Goal: Entertainment & Leisure: Consume media (video, audio)

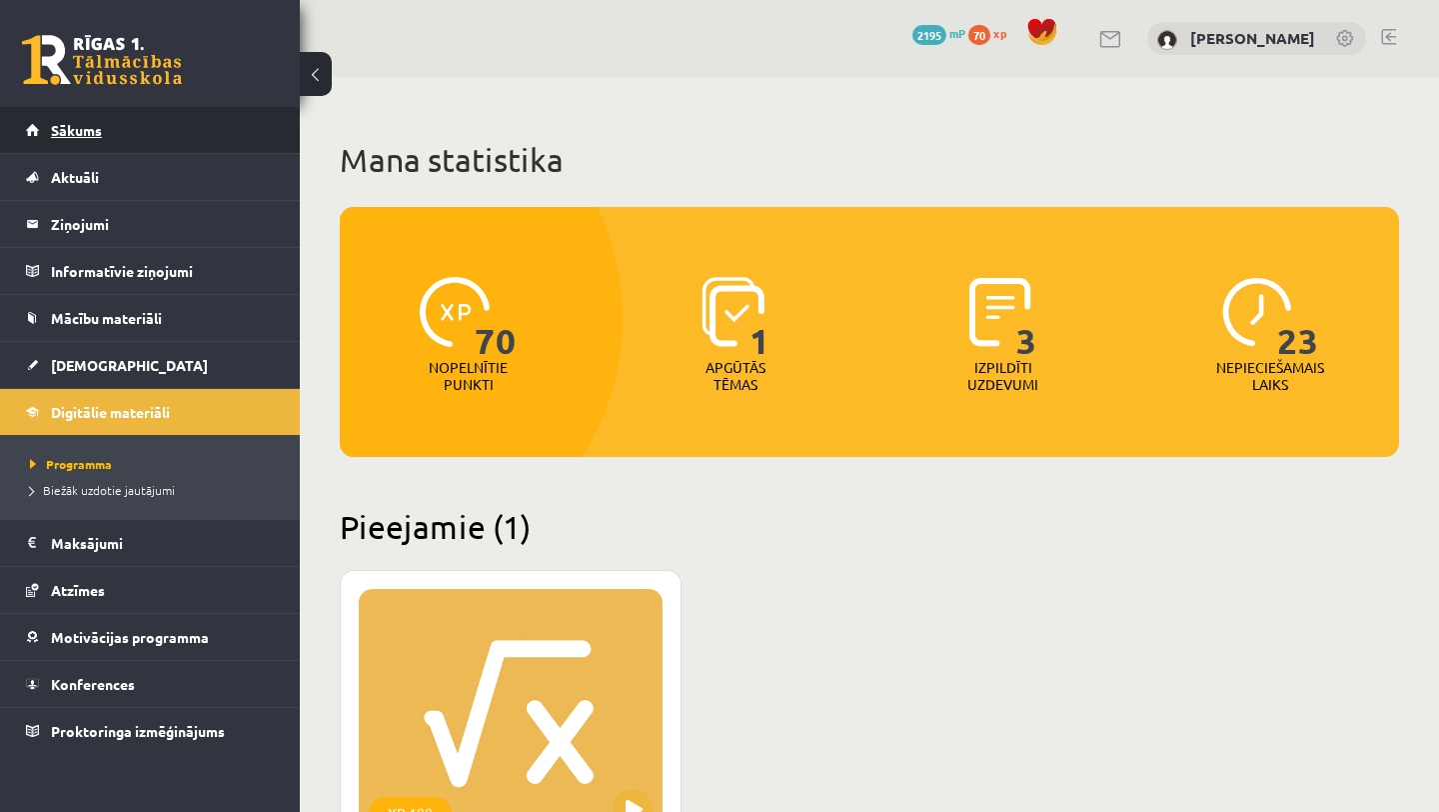
scroll to position [34, 0]
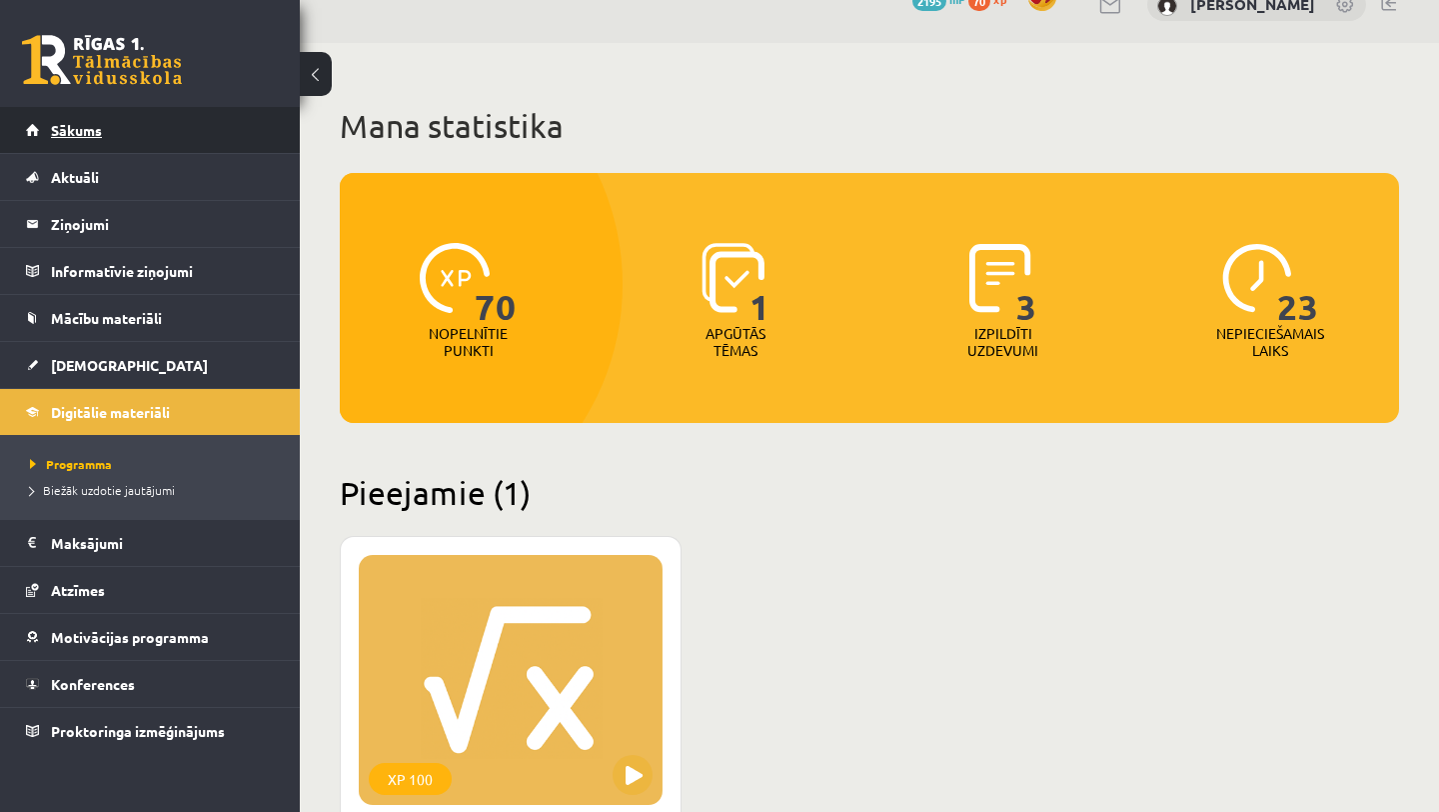
drag, startPoint x: 0, startPoint y: 0, endPoint x: 59, endPoint y: 138, distance: 150.0
click at [59, 138] on link "Sākums" at bounding box center [150, 130] width 249 height 46
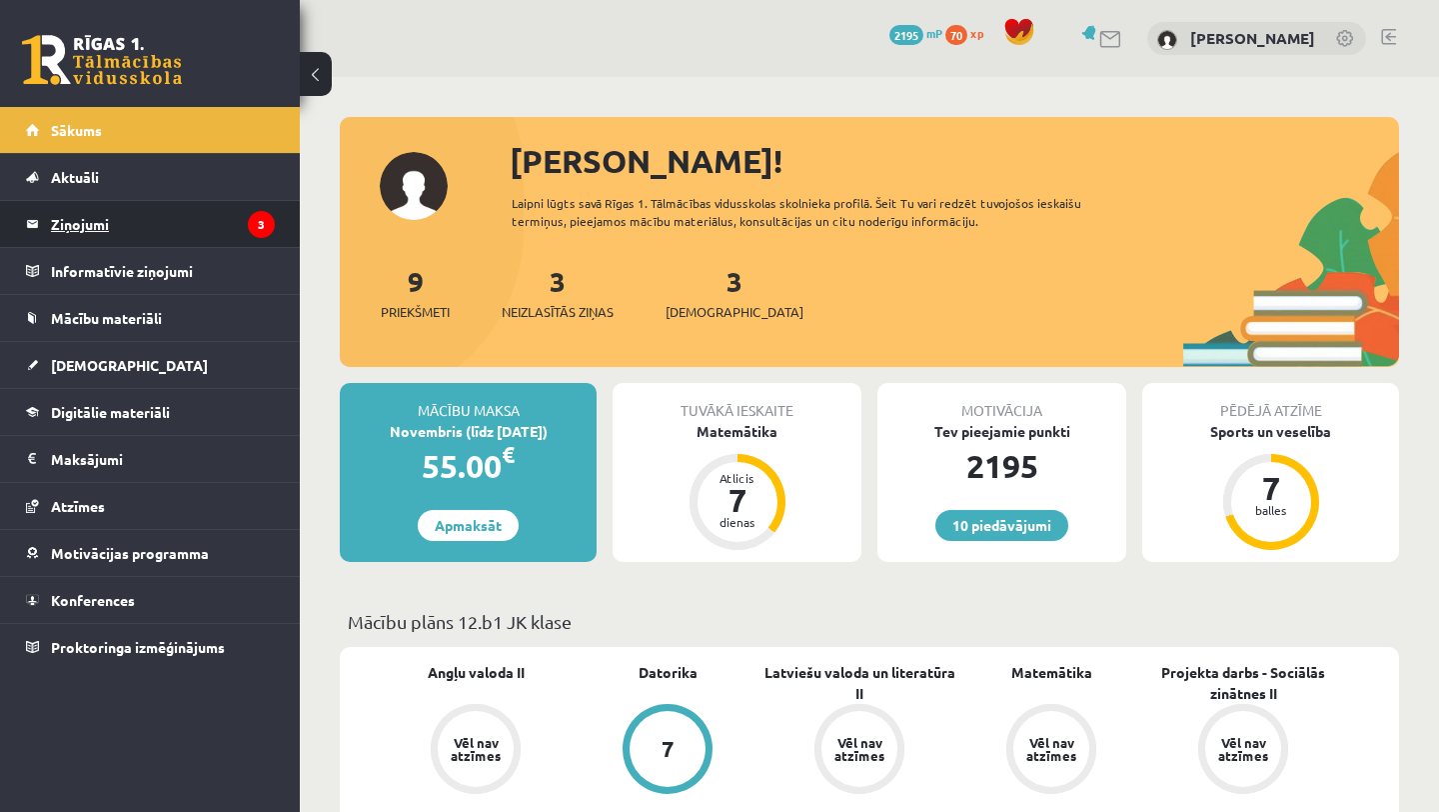
click at [73, 215] on legend "Ziņojumi 3" at bounding box center [163, 224] width 224 height 46
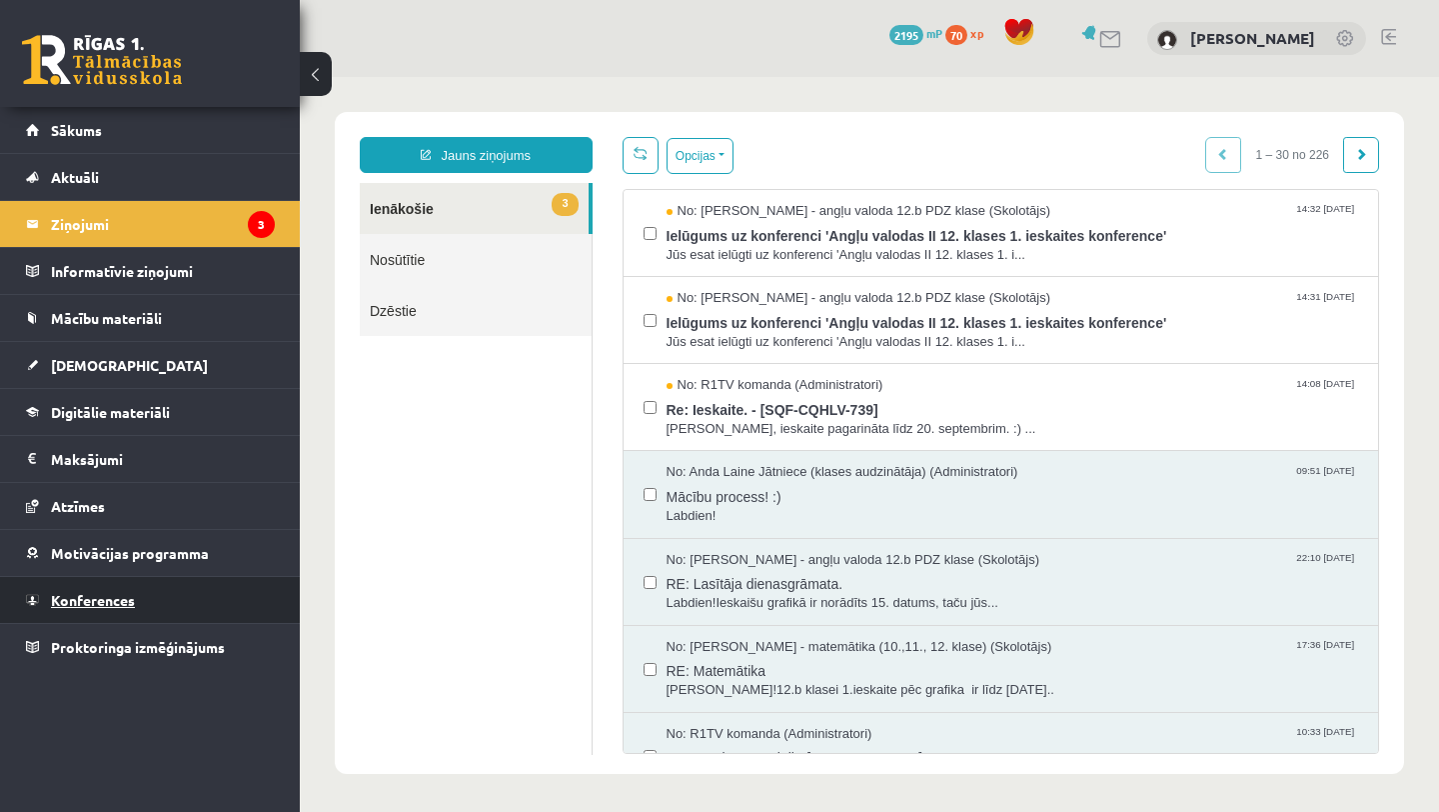
click at [118, 606] on span "Konferences" at bounding box center [93, 600] width 84 height 18
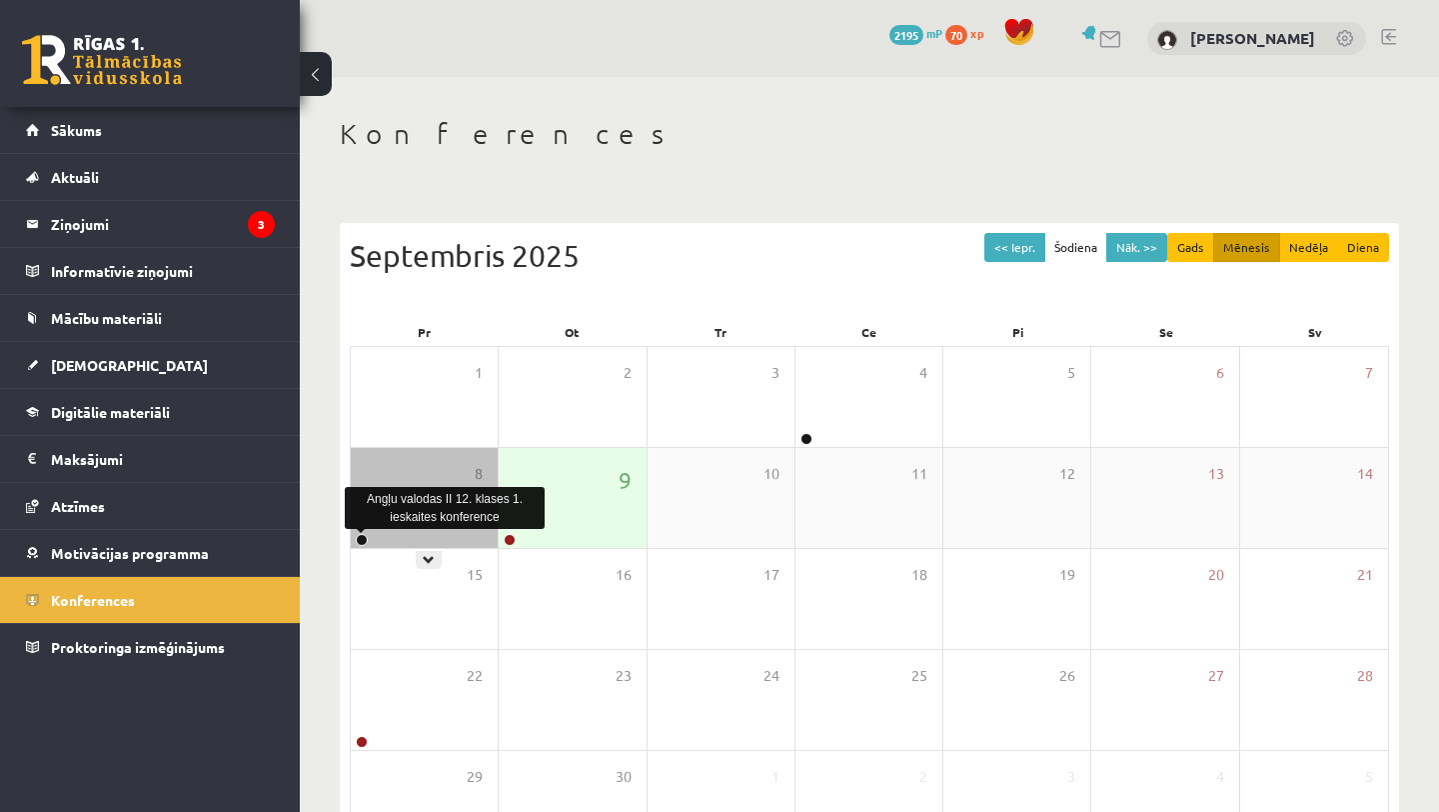
click at [362, 538] on link at bounding box center [362, 540] width 12 height 12
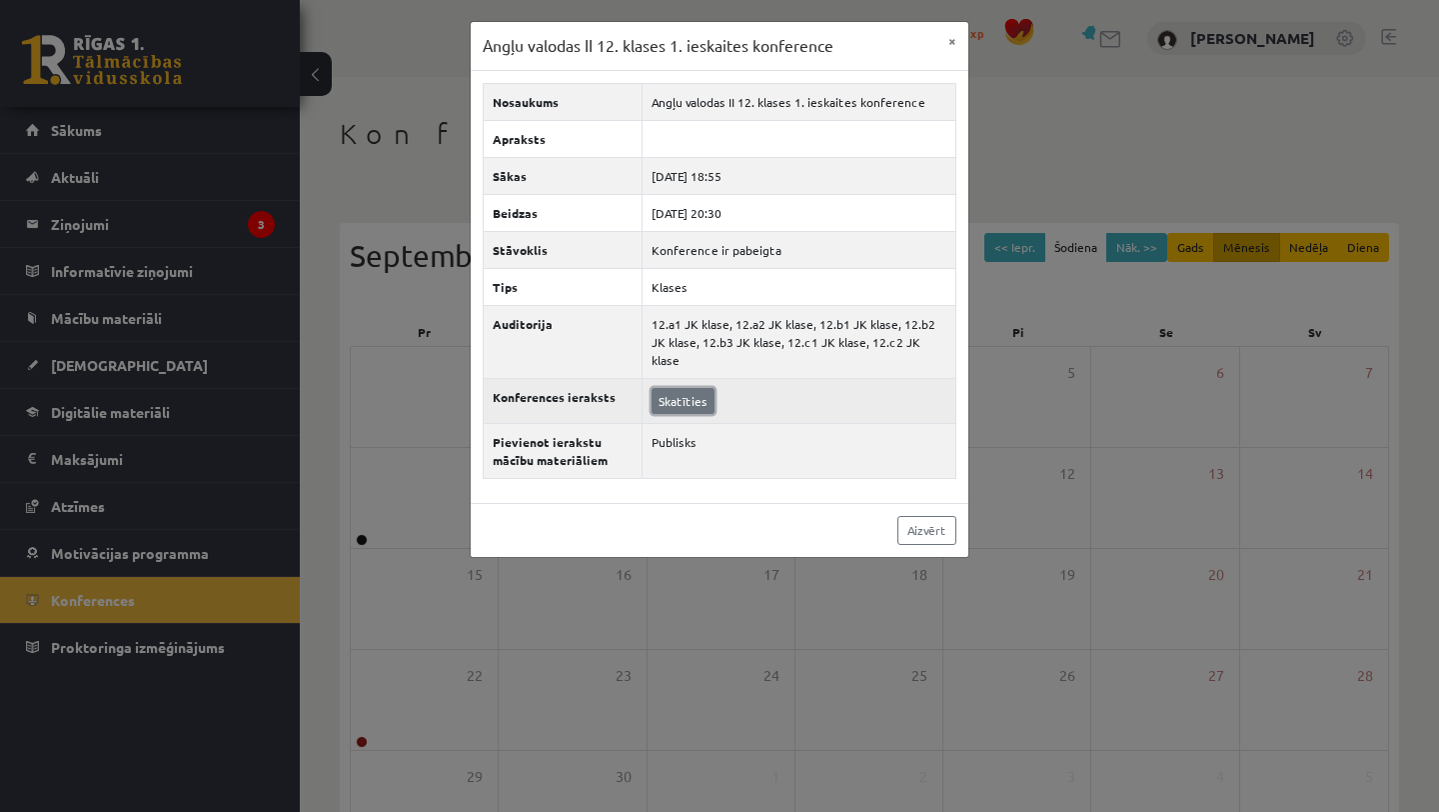
click at [680, 388] on link "Skatīties" at bounding box center [683, 401] width 63 height 26
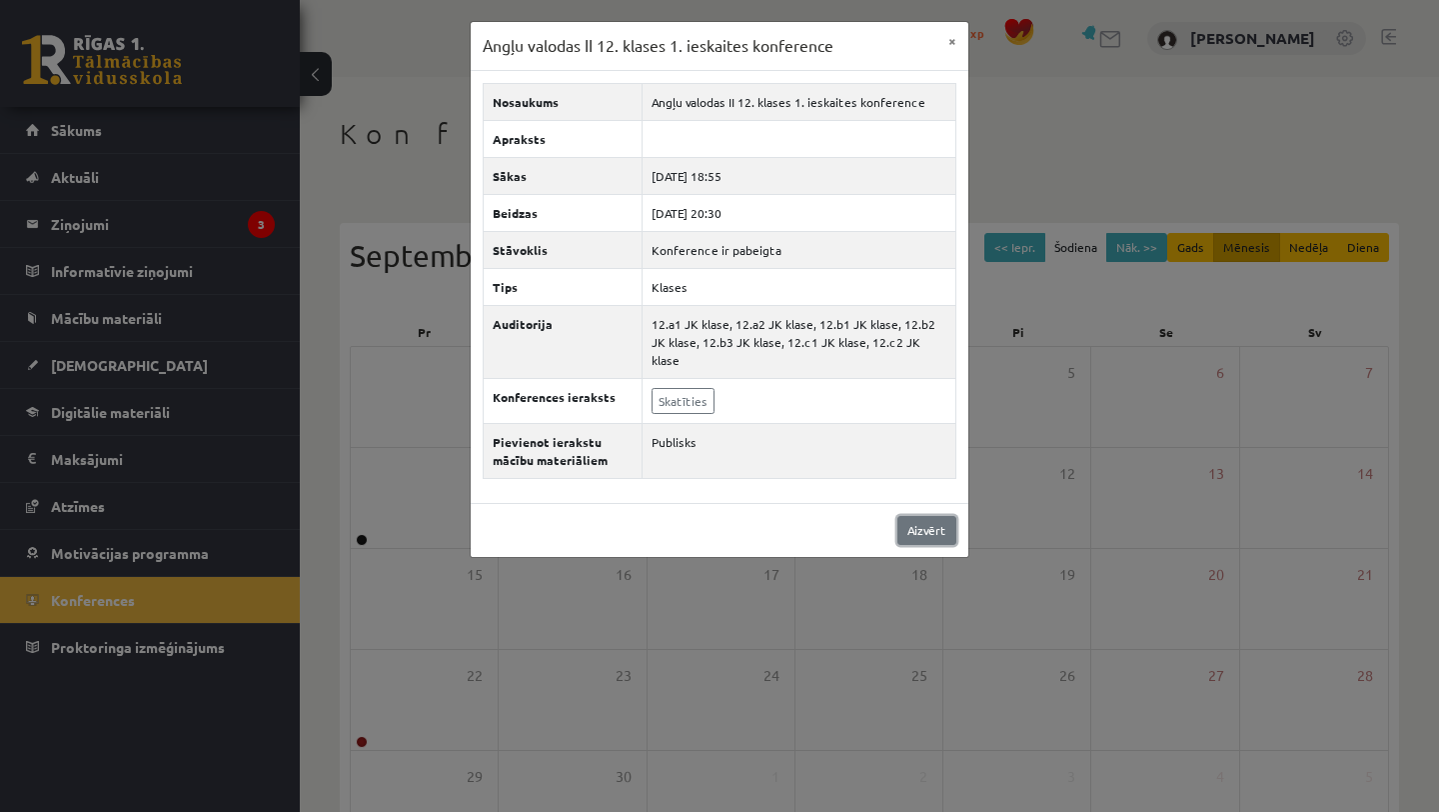
click at [924, 516] on link "Aizvērt" at bounding box center [927, 530] width 59 height 29
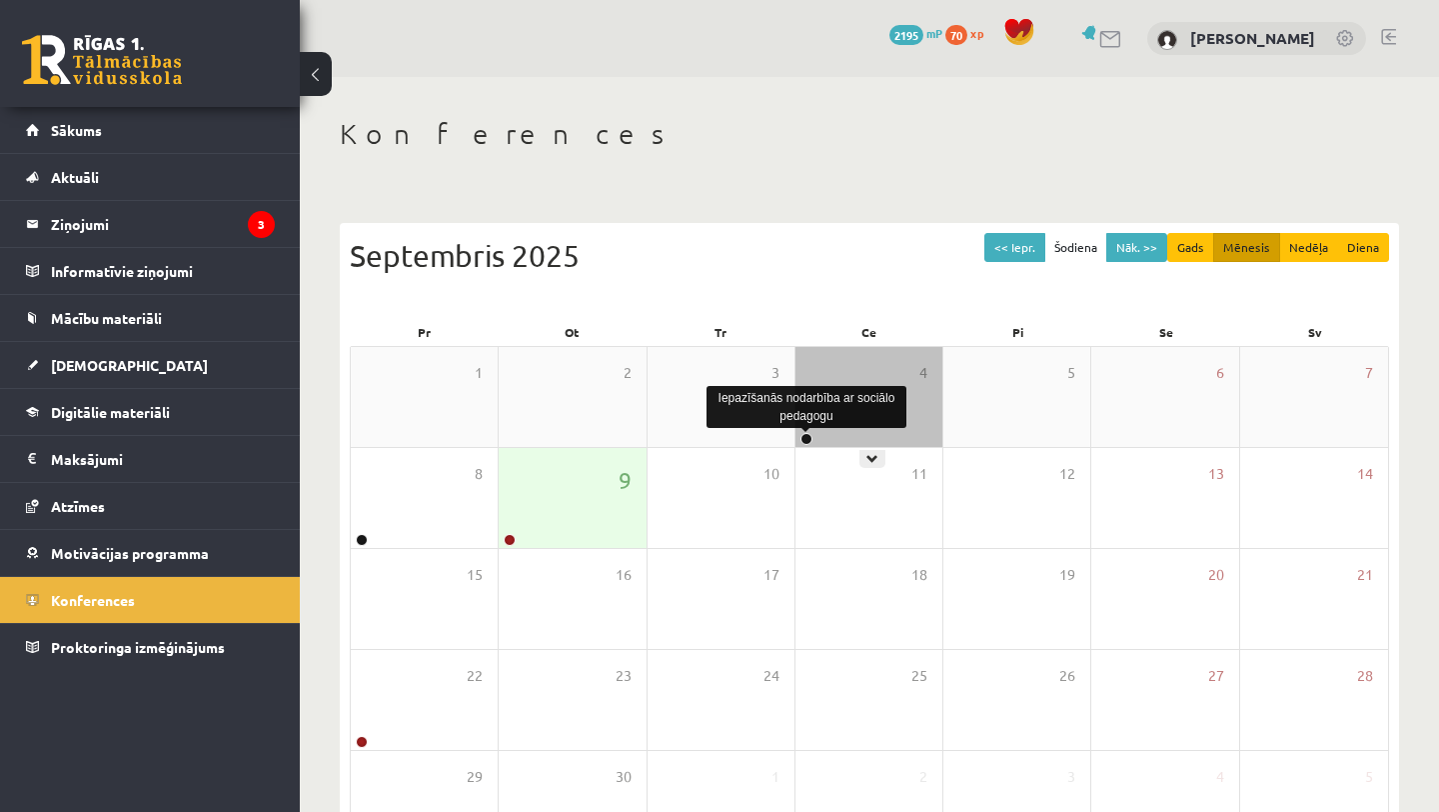
click at [809, 437] on link at bounding box center [807, 439] width 12 height 12
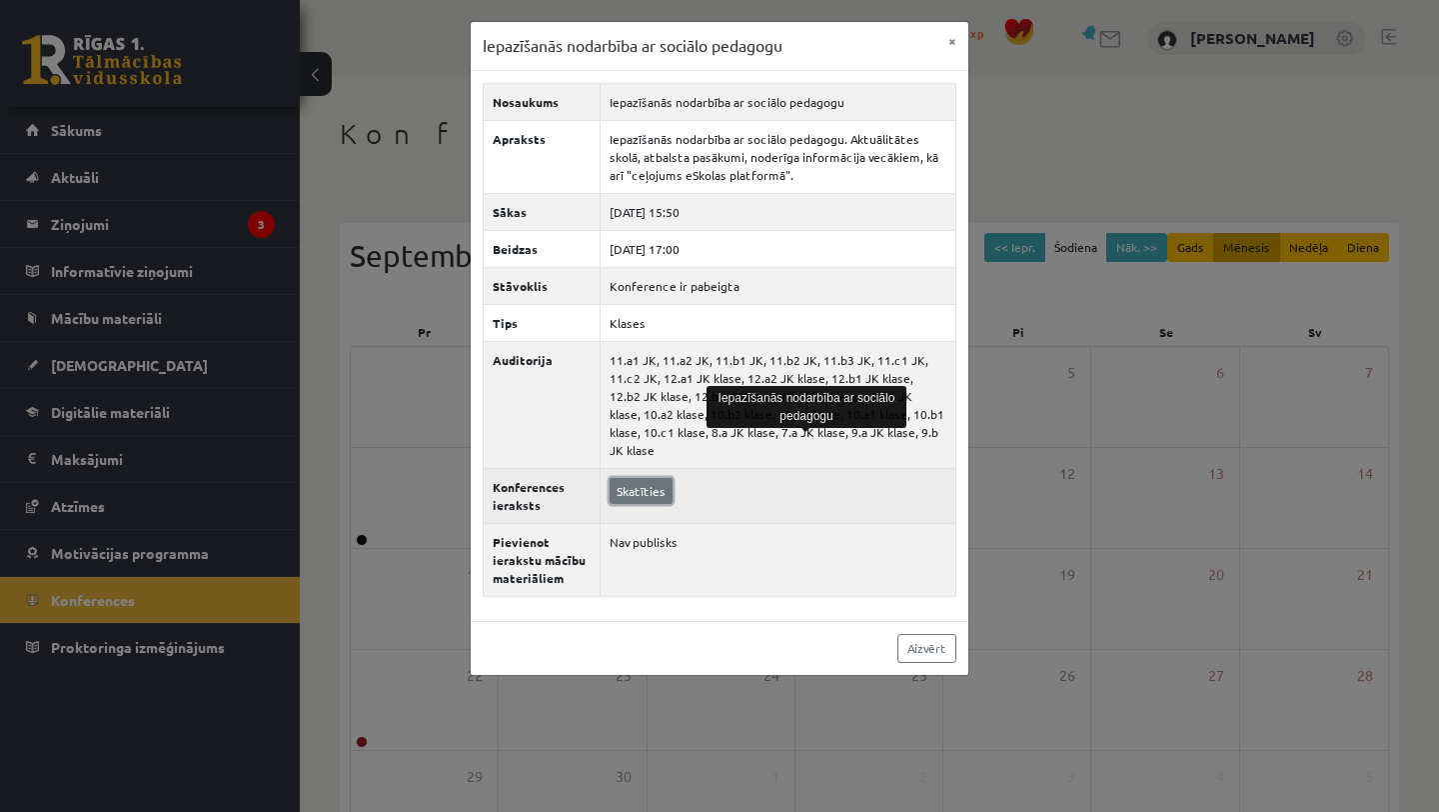
click at [631, 478] on link "Skatīties" at bounding box center [641, 491] width 63 height 26
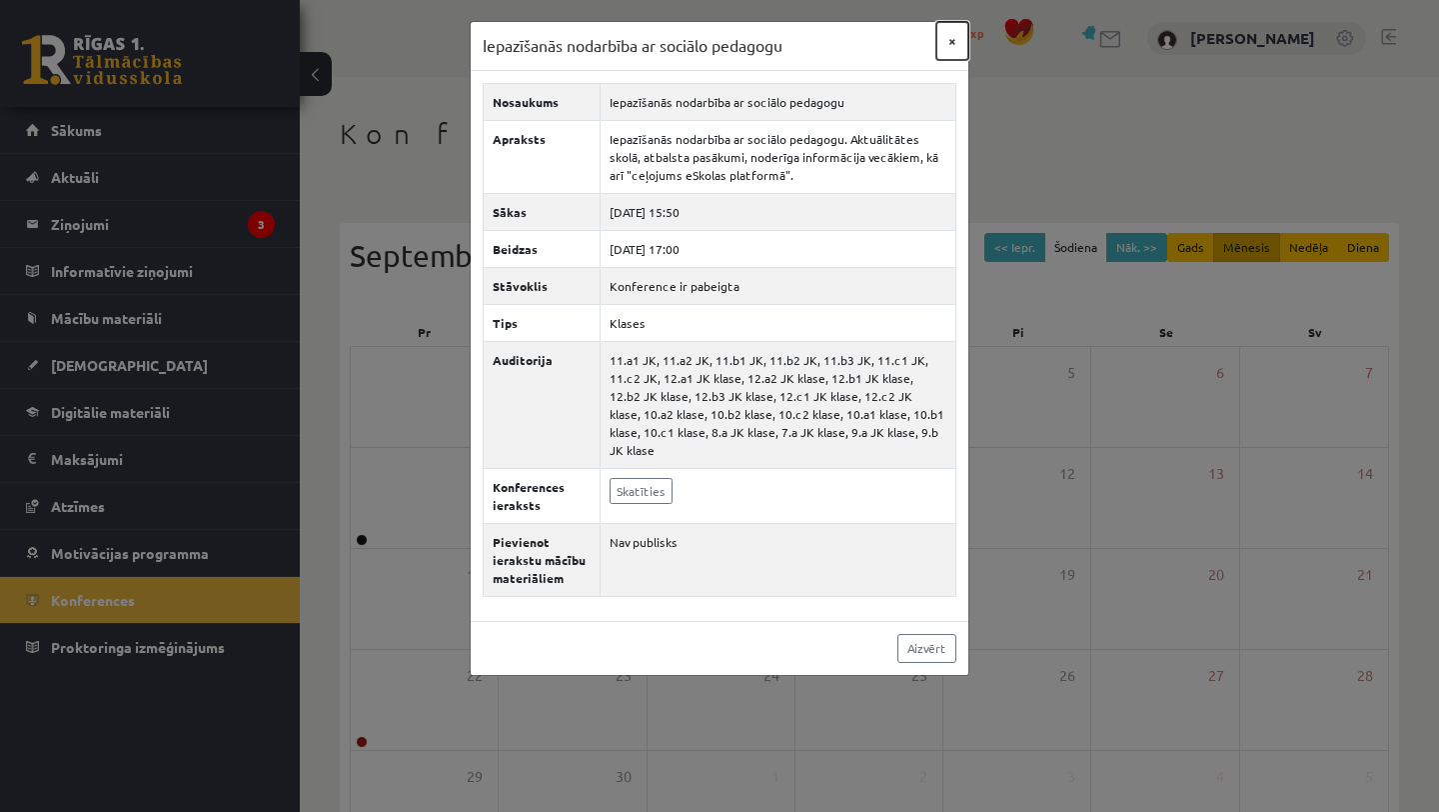
click at [948, 40] on button "×" at bounding box center [953, 41] width 32 height 38
